Goal: Information Seeking & Learning: Understand process/instructions

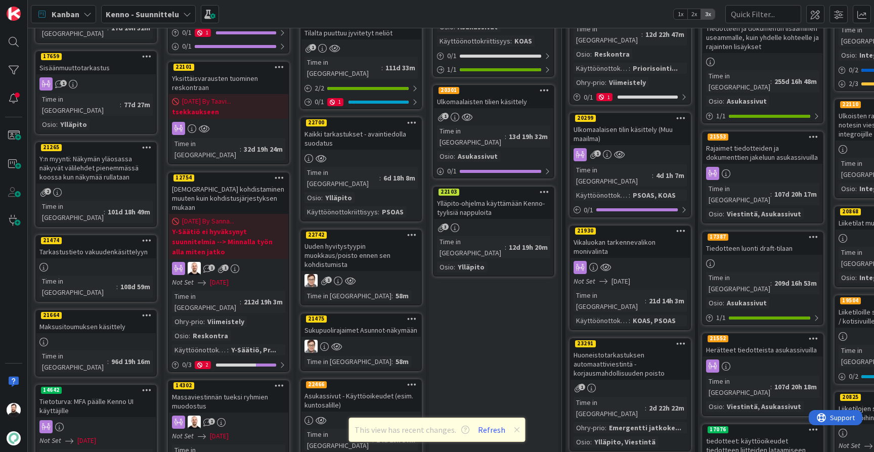
scroll to position [411, 0]
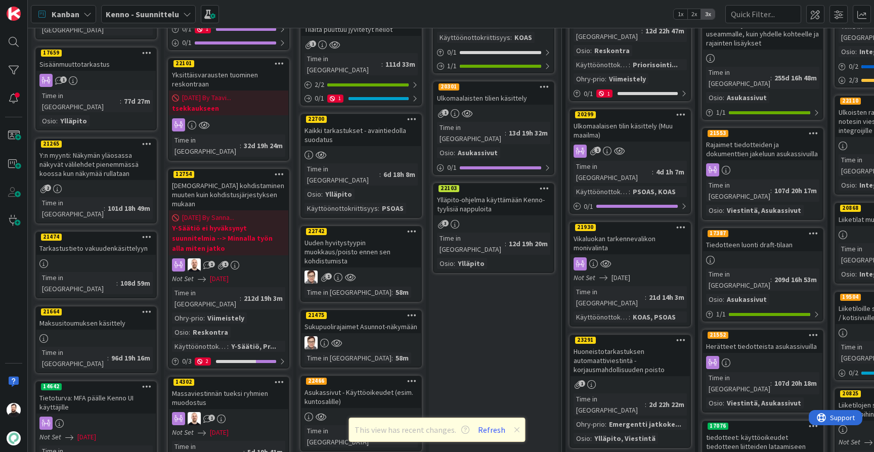
click at [210, 68] on div "Yksittäisvarausten tuominen reskontraan" at bounding box center [228, 79] width 119 height 22
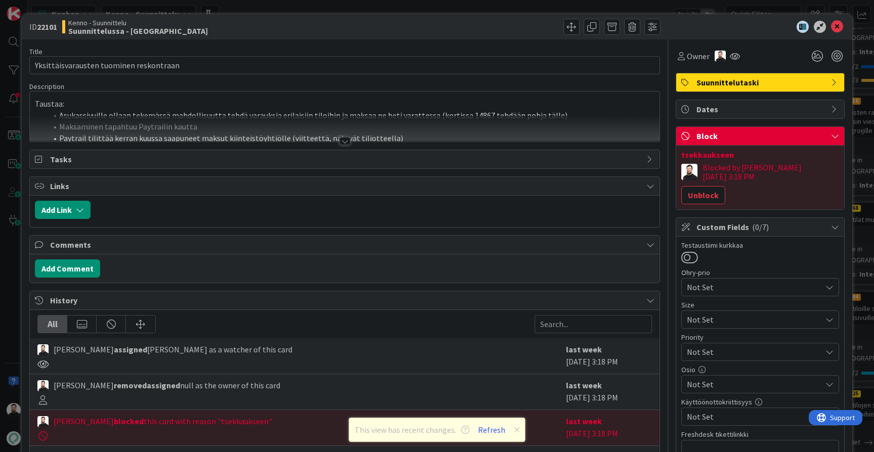
click at [342, 141] on div at bounding box center [344, 141] width 11 height 8
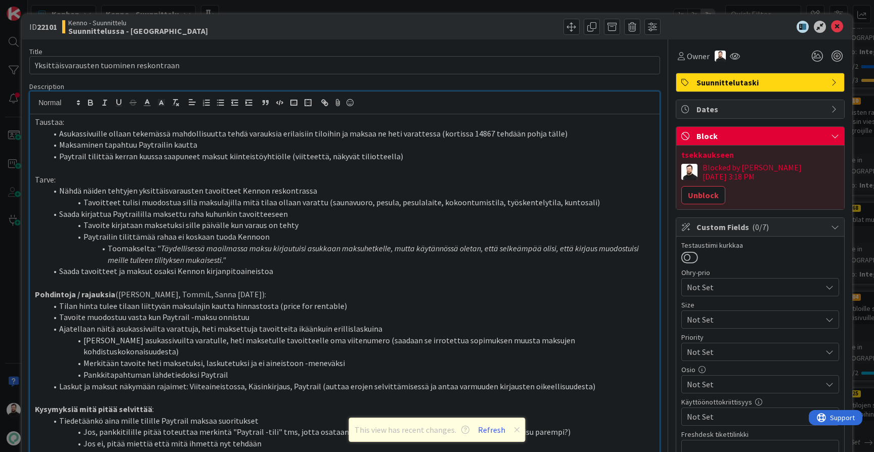
click at [398, 151] on li "Paytrail tilittää kerran kuussa saapuneet maksut kiinteistöyhtiölle (viitteettä…" at bounding box center [350, 157] width 607 height 12
click at [394, 185] on li "Nähdä näiden tehtyjen yksittäisvarausten tavoitteet Kennon reskontrassa" at bounding box center [350, 191] width 607 height 12
click at [371, 201] on li "Tavoitteet tulisi muodostua sillä maksulajilla mitä tilaa ollaan varattu (sauna…" at bounding box center [350, 203] width 607 height 12
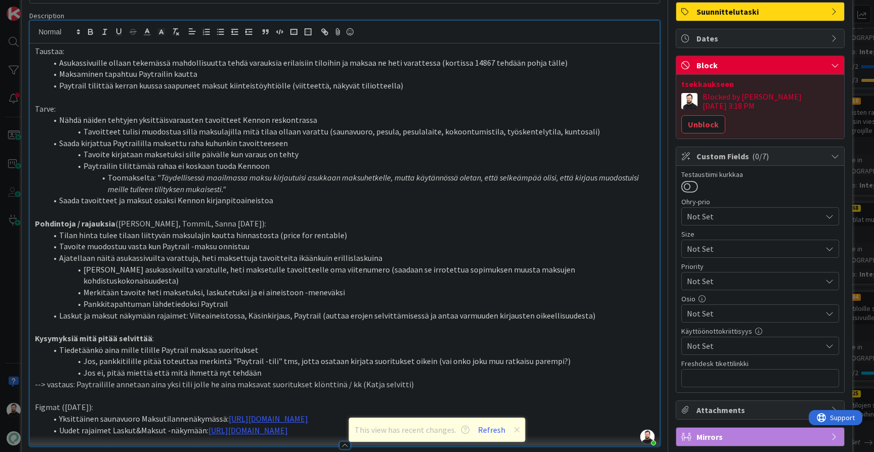
scroll to position [72, 0]
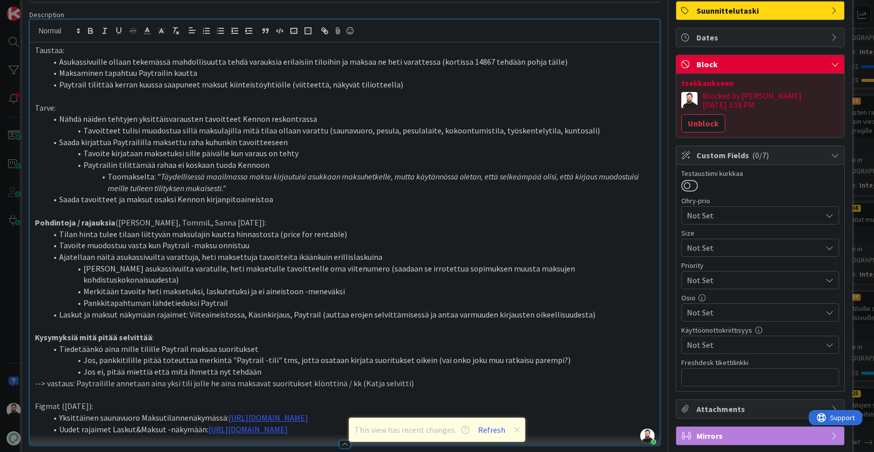
click at [396, 263] on li "[PERSON_NAME] asukassivuilta varatulle, heti maksetulle tavoitteelle oma viiten…" at bounding box center [350, 274] width 607 height 23
click at [419, 286] on li "Merkitään tavoite heti maksetuksi, laskutetuksi ja ei aineistoon -meneväksi" at bounding box center [350, 292] width 607 height 12
click at [408, 309] on li "Laskut ja maksut näkymään rajaimet: Viiteaineistossa, Käsinkirjaus, Paytrail (a…" at bounding box center [350, 315] width 607 height 12
click at [415, 297] on li "Pankkitapahtuman lähdetiedoksi Paytrail" at bounding box center [350, 303] width 607 height 12
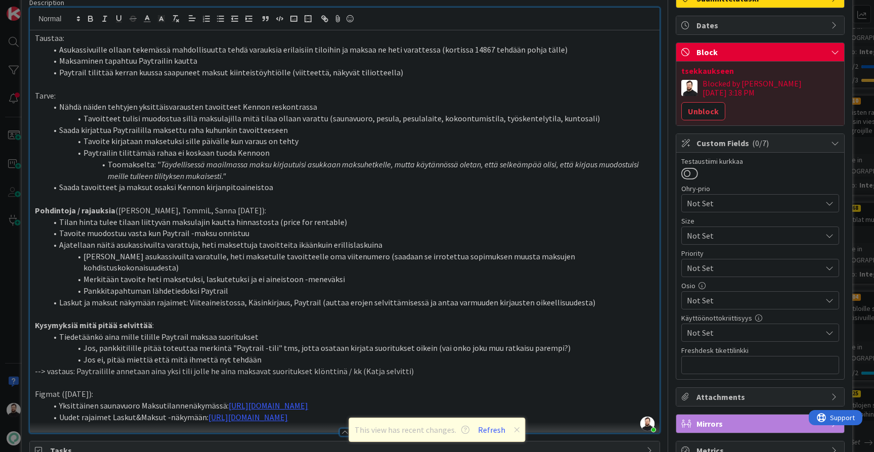
scroll to position [85, 0]
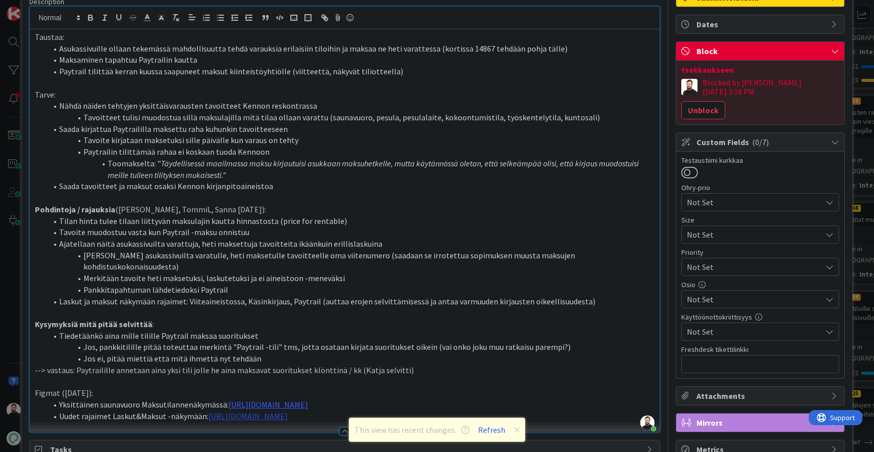
click at [288, 411] on link "[URL][DOMAIN_NAME]" at bounding box center [247, 416] width 79 height 10
click at [399, 413] on link "[URL][DOMAIN_NAME]" at bounding box center [377, 412] width 69 height 13
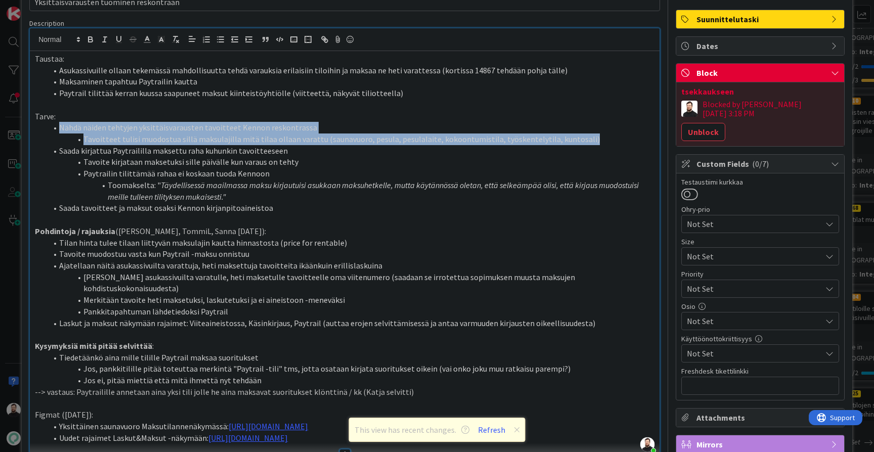
drag, startPoint x: 589, startPoint y: 138, endPoint x: 54, endPoint y: 123, distance: 534.6
click at [54, 123] on ol "Nähdä näiden tehtyjen yksittäisvarausten tavoitteet Kennon reskontrassa Tavoitt…" at bounding box center [344, 168] width 619 height 92
copy ol "Nähdä näiden tehtyjen yksittäisvarausten tavoitteet Kennon reskontrassa Tavoitt…"
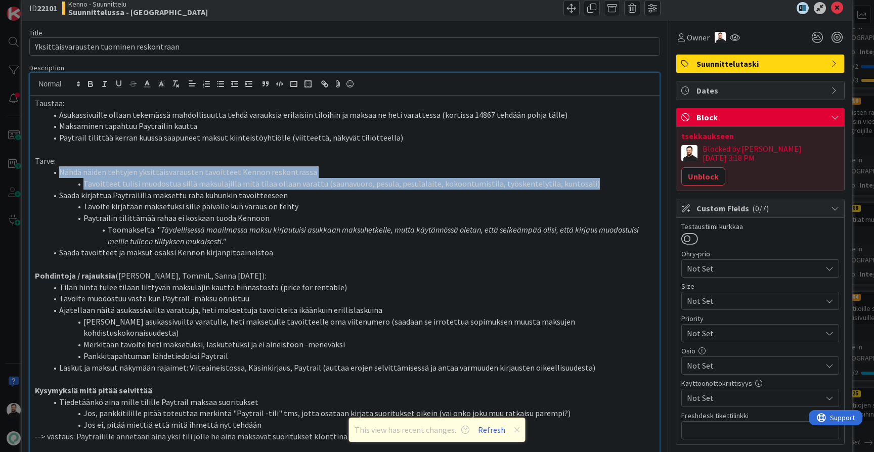
scroll to position [9, 0]
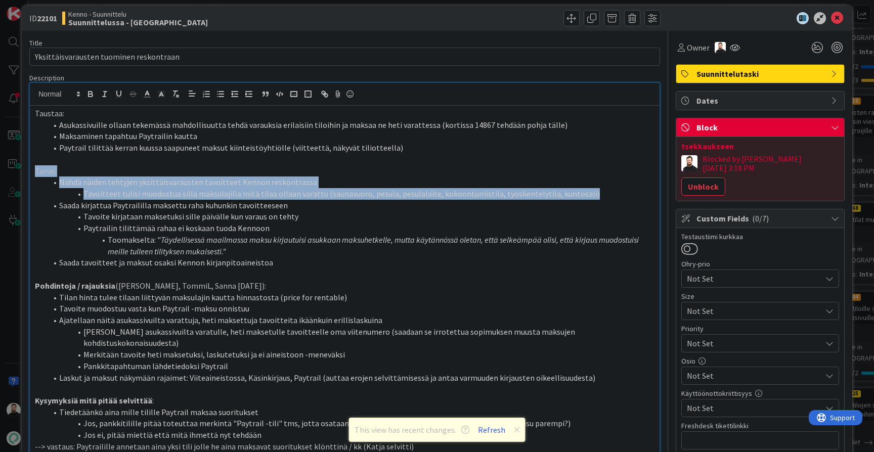
drag, startPoint x: 593, startPoint y: 188, endPoint x: 35, endPoint y: 172, distance: 557.9
click at [35, 172] on div "Taustaa: Asukassivuille ollaan tekemässä mahdollisuutta tehdä varauksia erilais…" at bounding box center [344, 307] width 629 height 402
copy div "Tarve: Nähdä näiden tehtyjen yksittäisvarausten tavoitteet Kennon reskontrassa …"
